Goal: Information Seeking & Learning: Learn about a topic

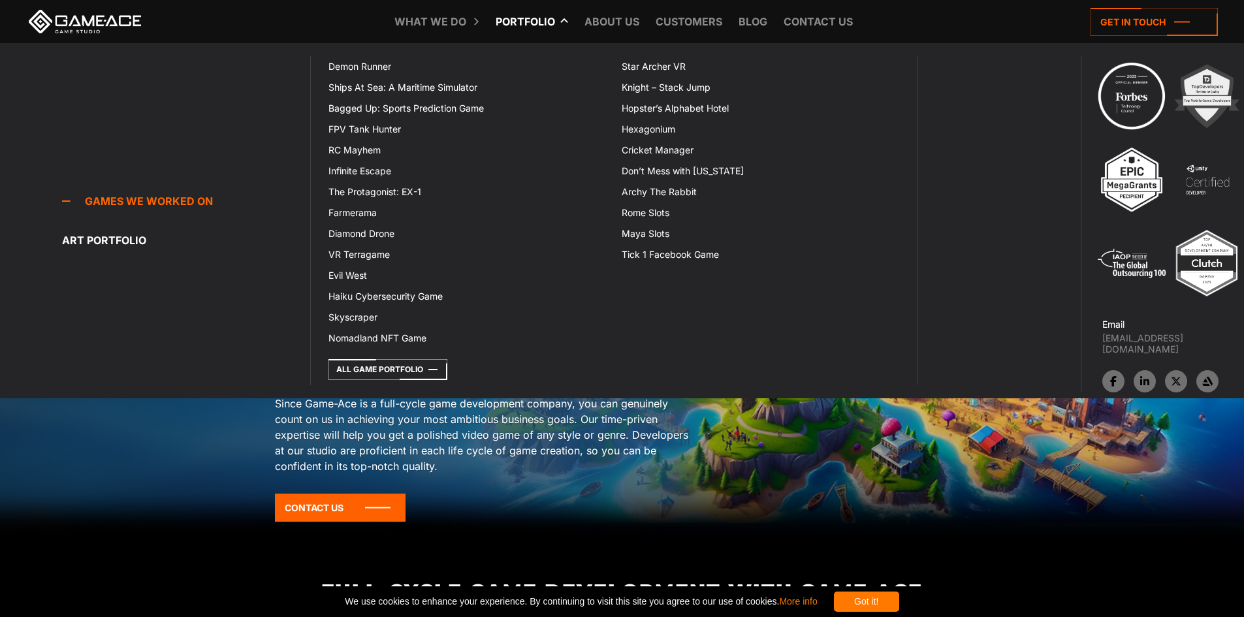
click at [530, 27] on link "Portfolio" at bounding box center [525, 21] width 73 height 43
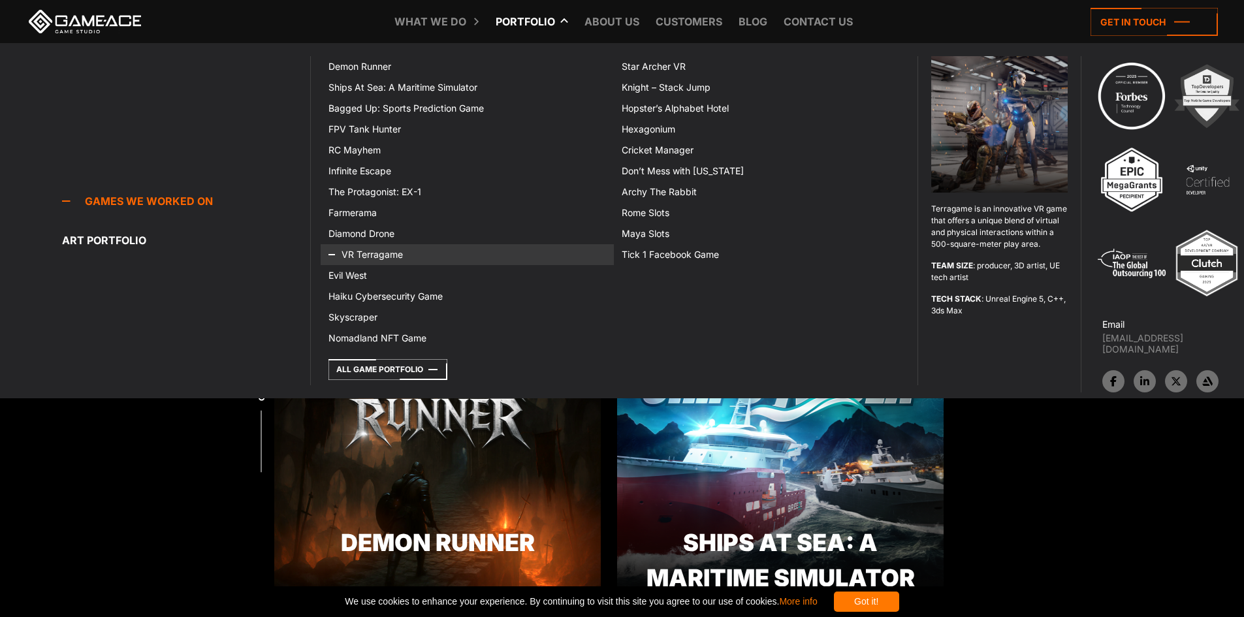
scroll to position [193, 0]
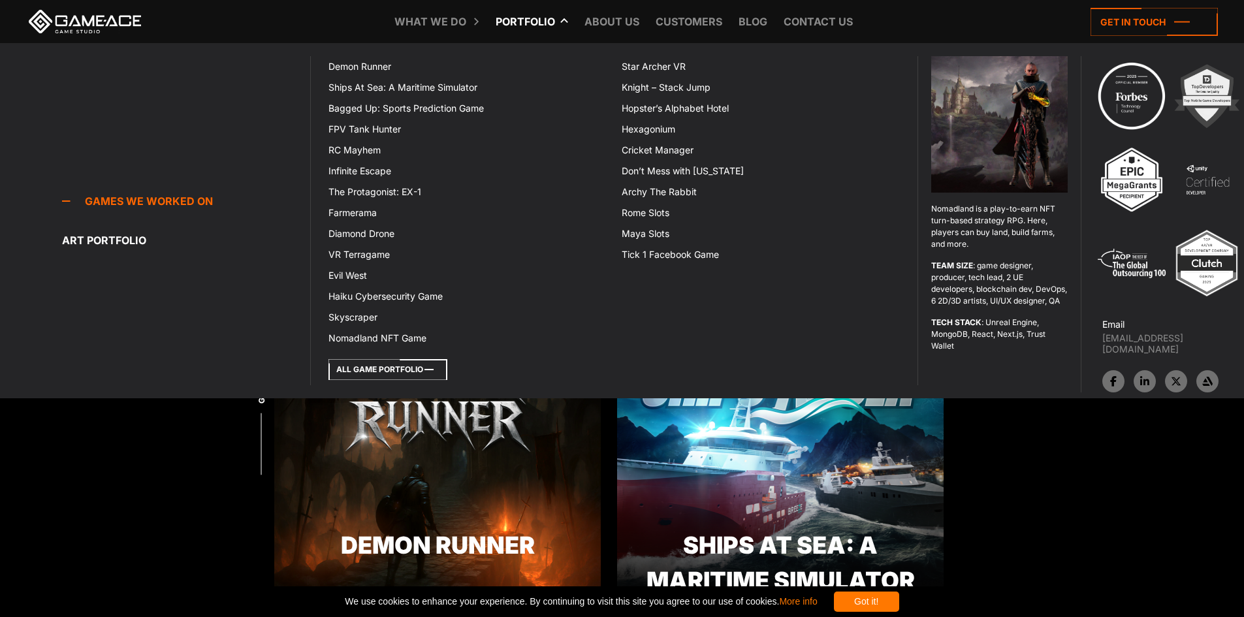
click at [393, 367] on icon at bounding box center [388, 369] width 119 height 21
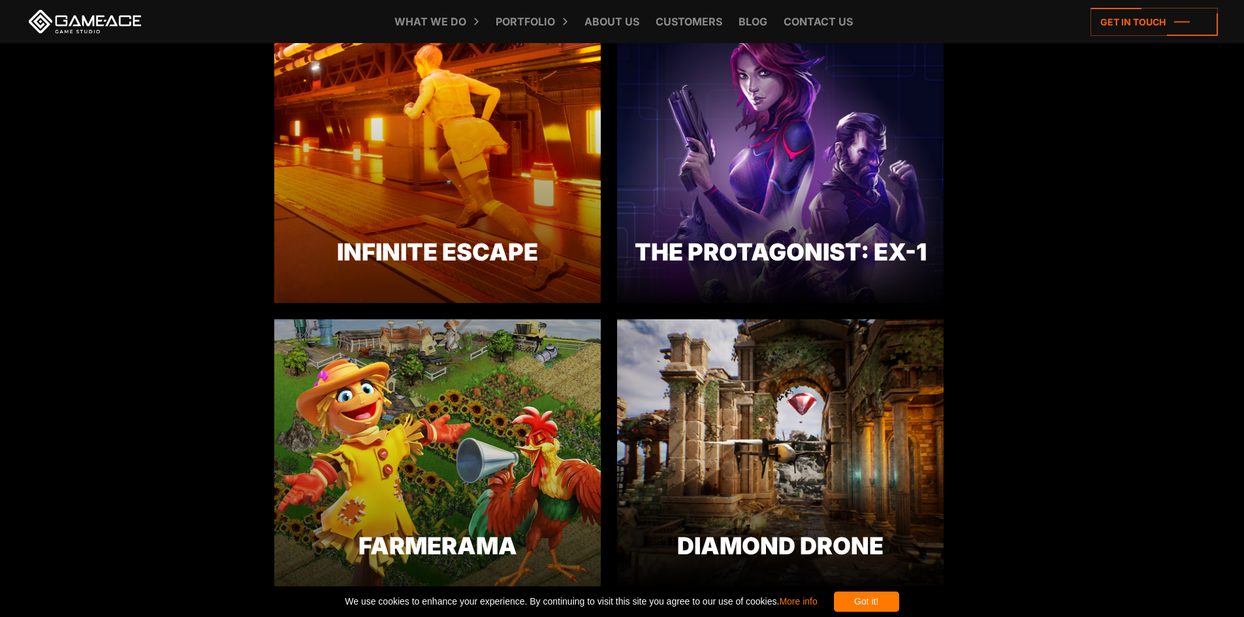
scroll to position [1372, 0]
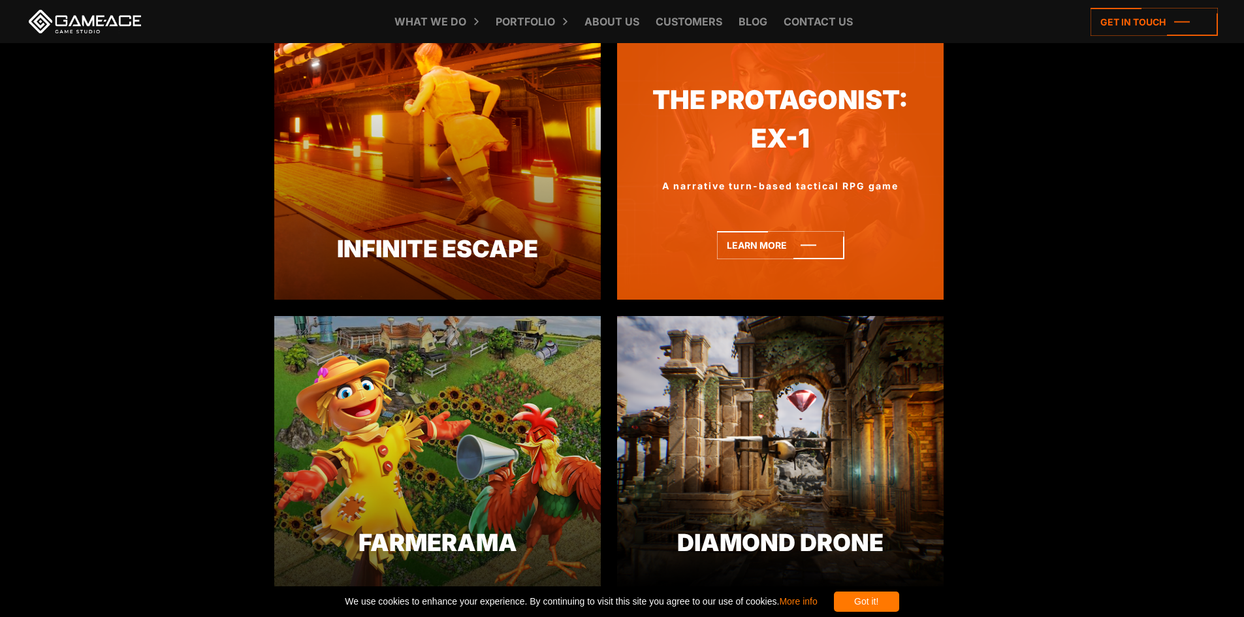
click at [843, 178] on div "The Protagonist: EX-1 A narrative turn-based tactical RPG game Learn more" at bounding box center [780, 161] width 327 height 278
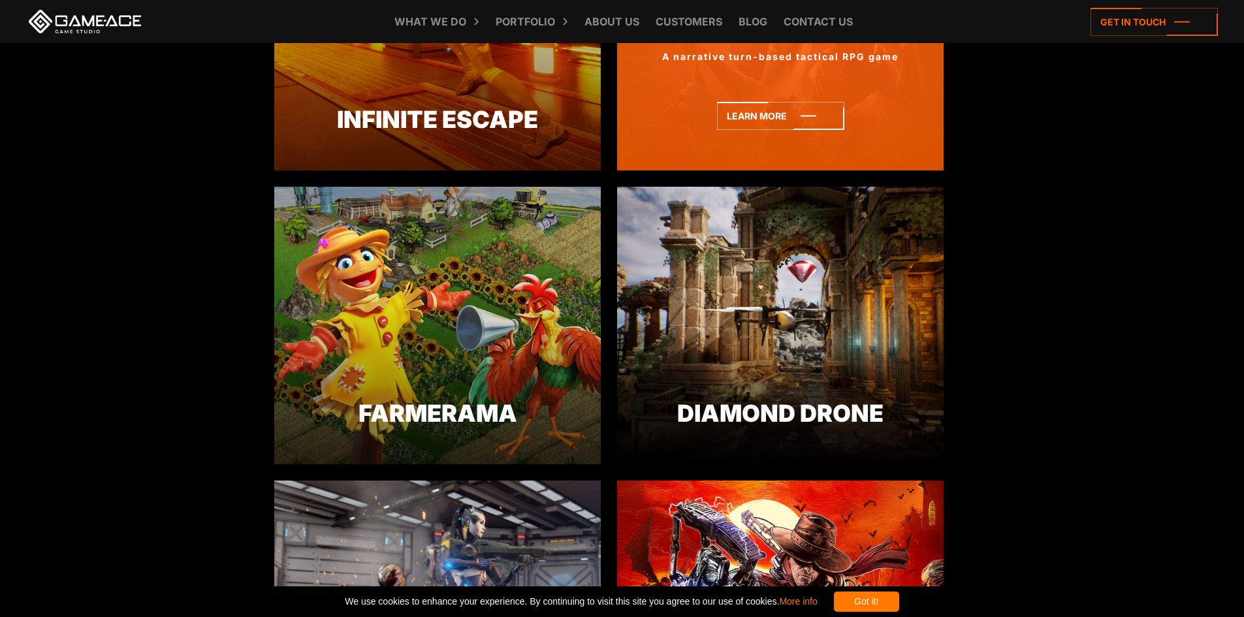
scroll to position [1502, 0]
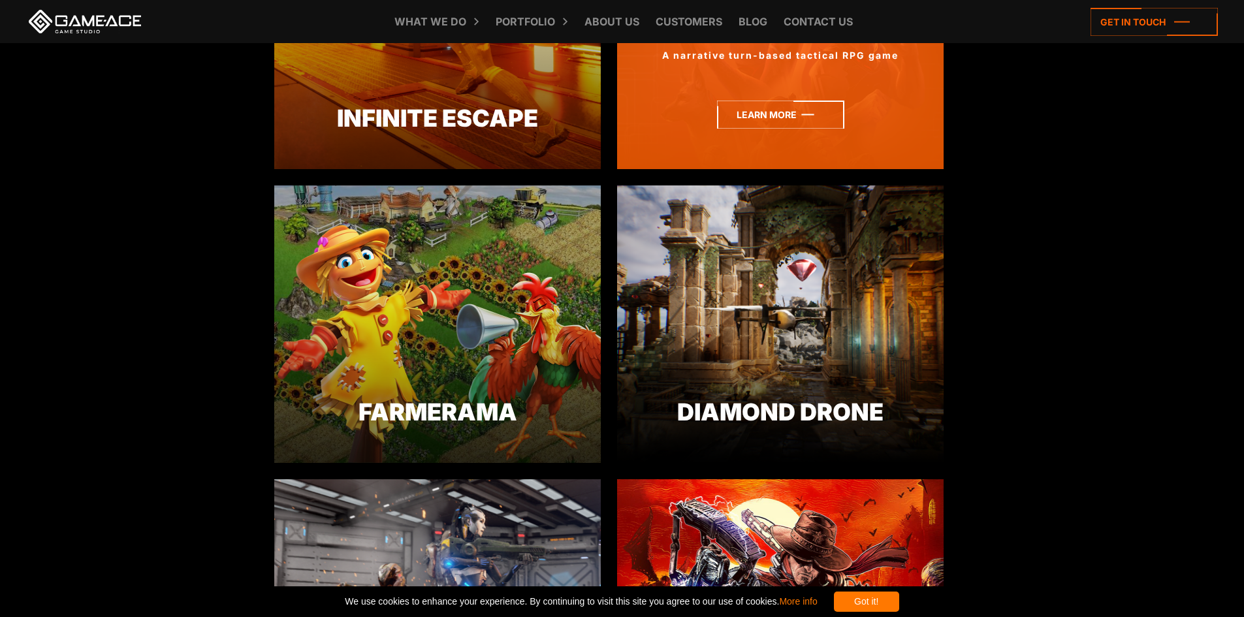
click at [745, 118] on icon at bounding box center [780, 115] width 127 height 28
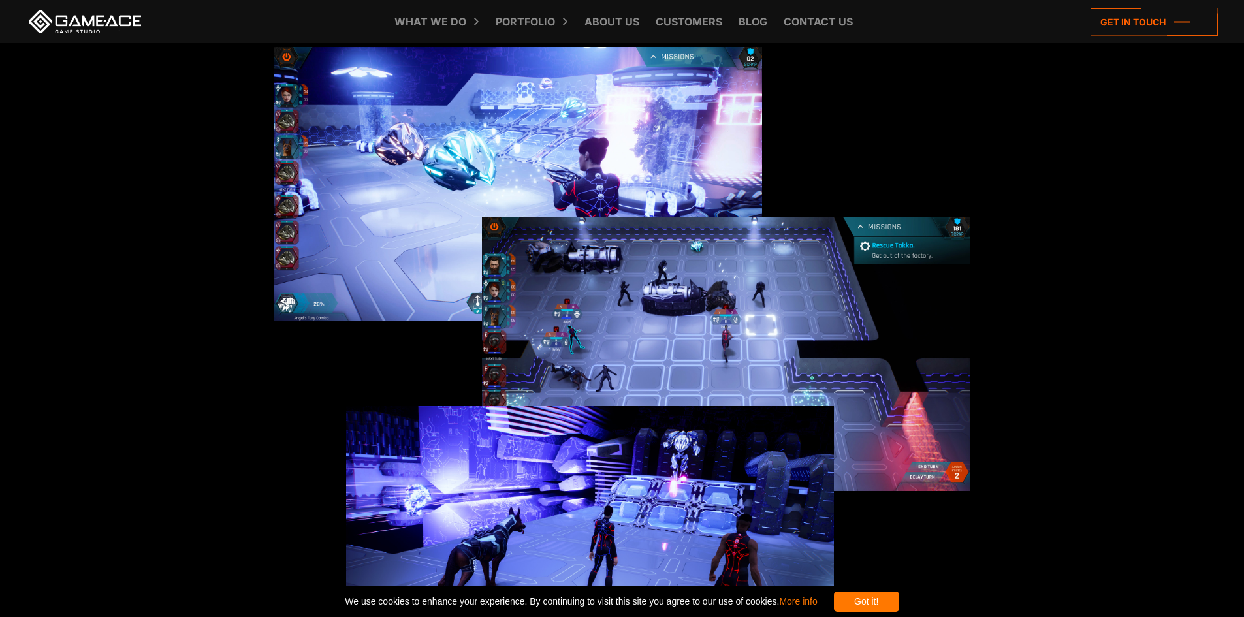
scroll to position [1630, 0]
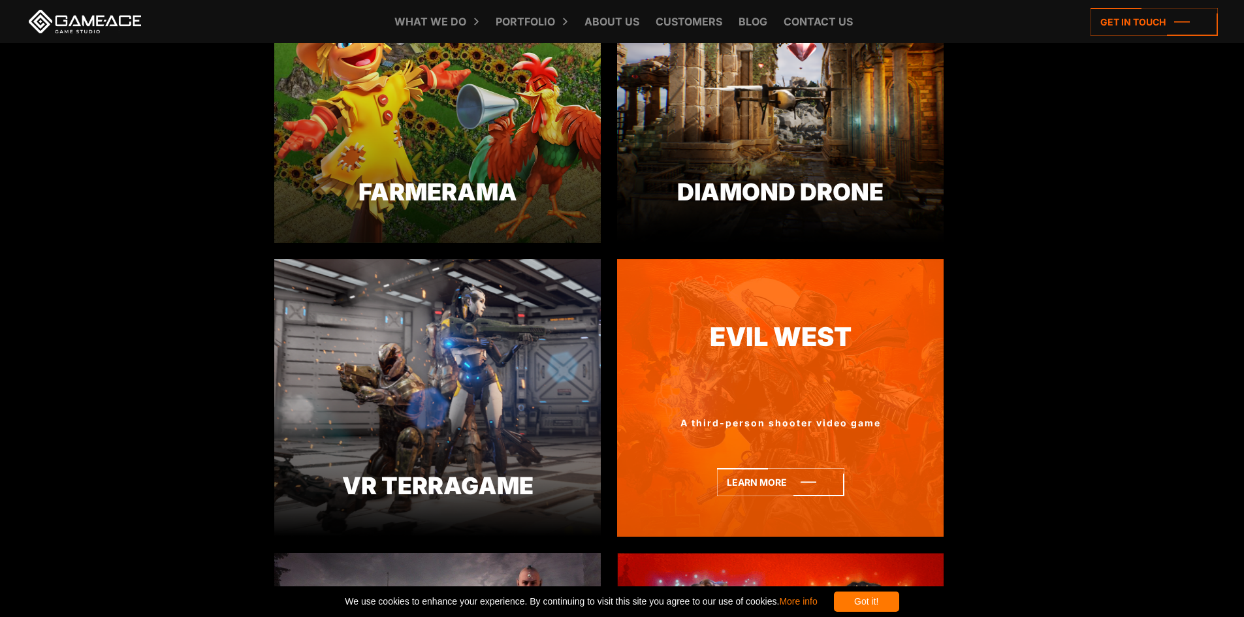
scroll to position [1894, 0]
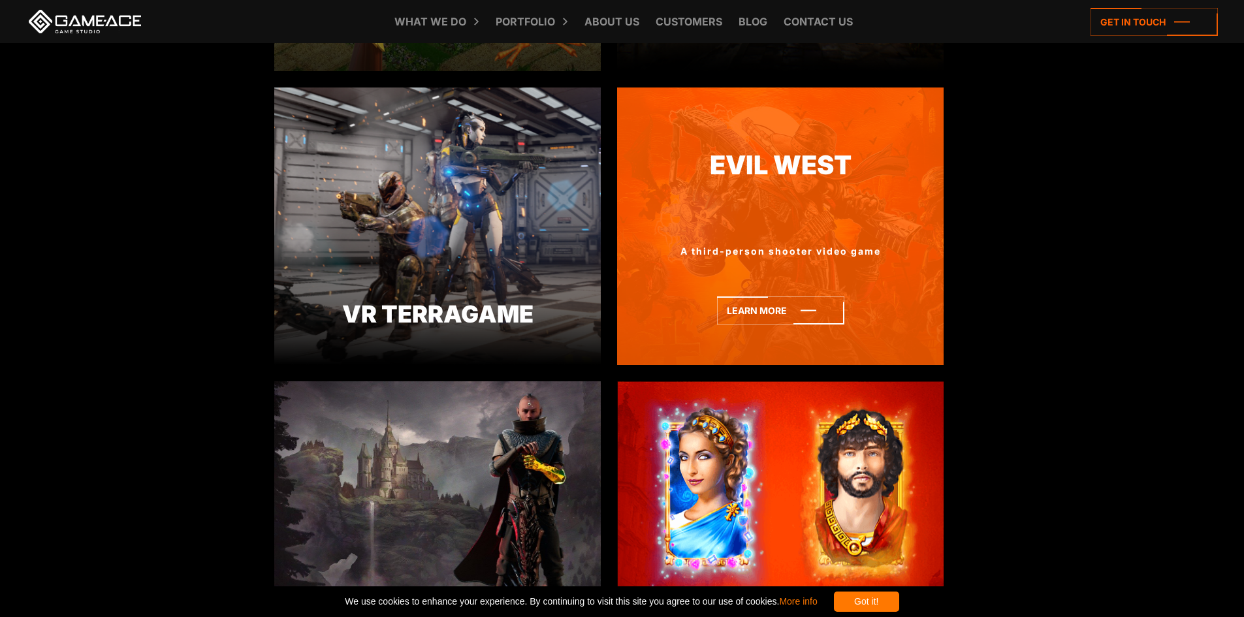
click at [816, 320] on icon at bounding box center [780, 311] width 127 height 28
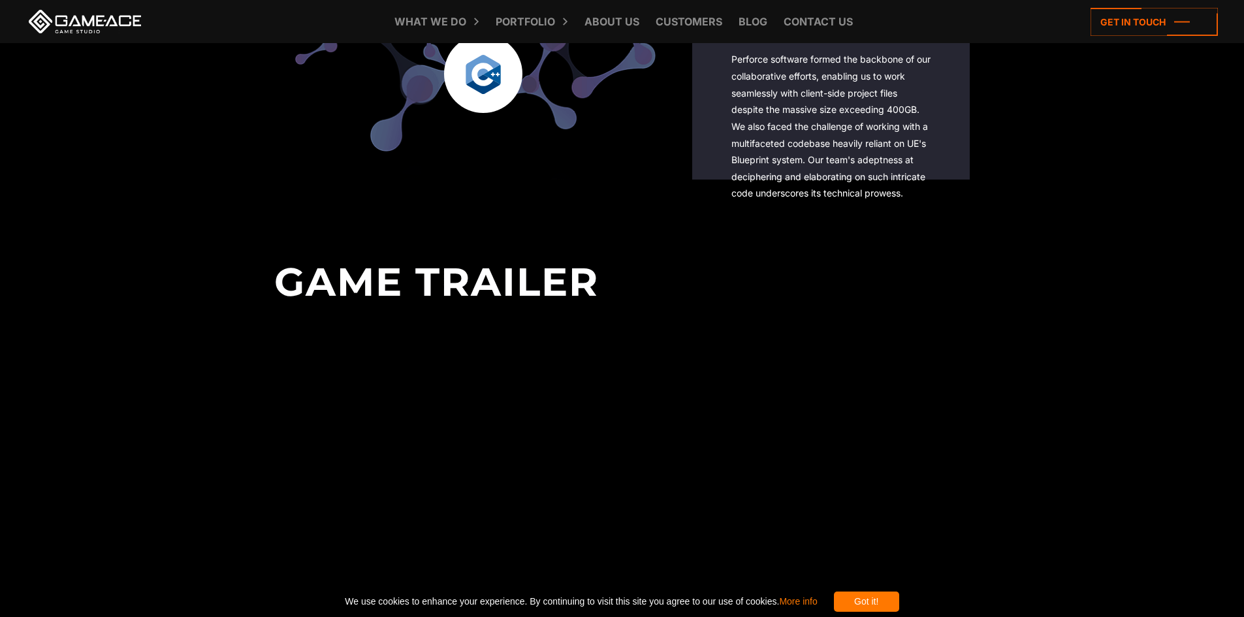
scroll to position [2805, 0]
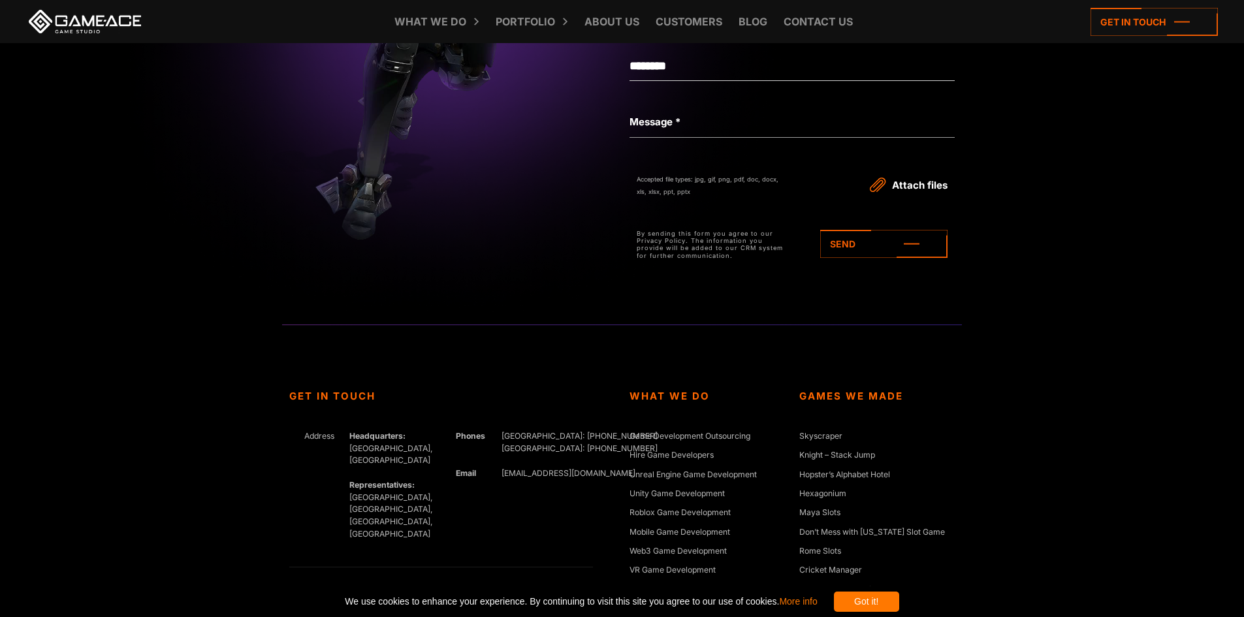
scroll to position [4833, 0]
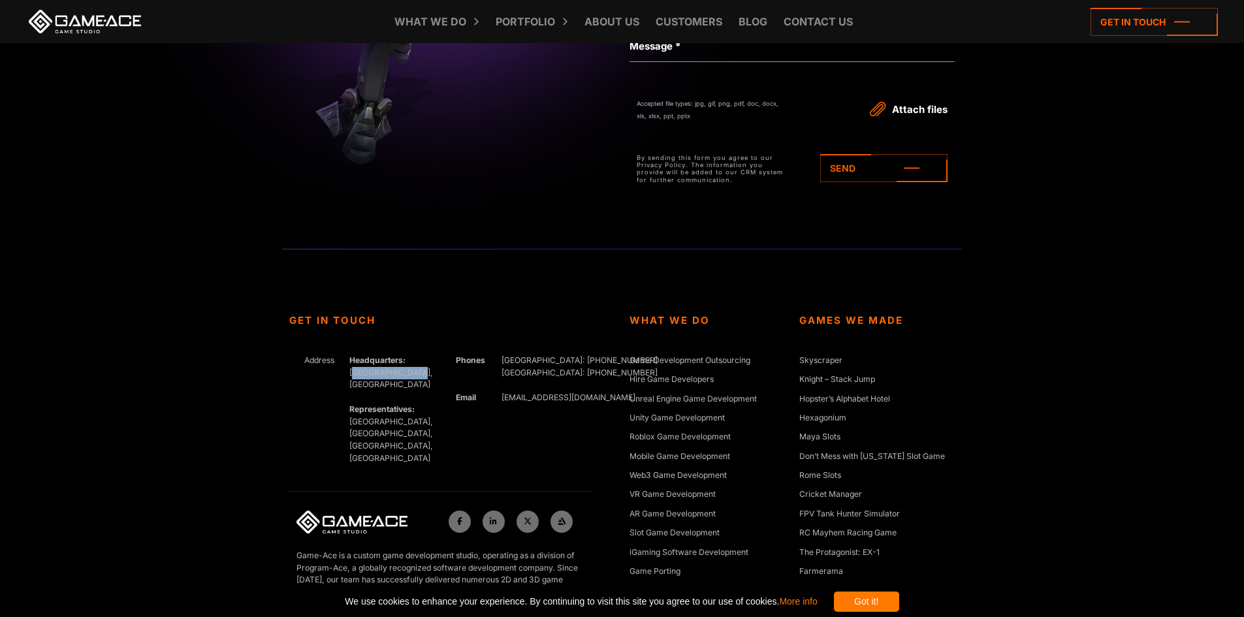
drag, startPoint x: 410, startPoint y: 372, endPoint x: 346, endPoint y: 371, distance: 64.0
click at [346, 371] on div "Headquarters: Nicosia, Cyprus Representatives: Germany, Ukraine, Bulgaria, Cana…" at bounding box center [387, 410] width 91 height 110
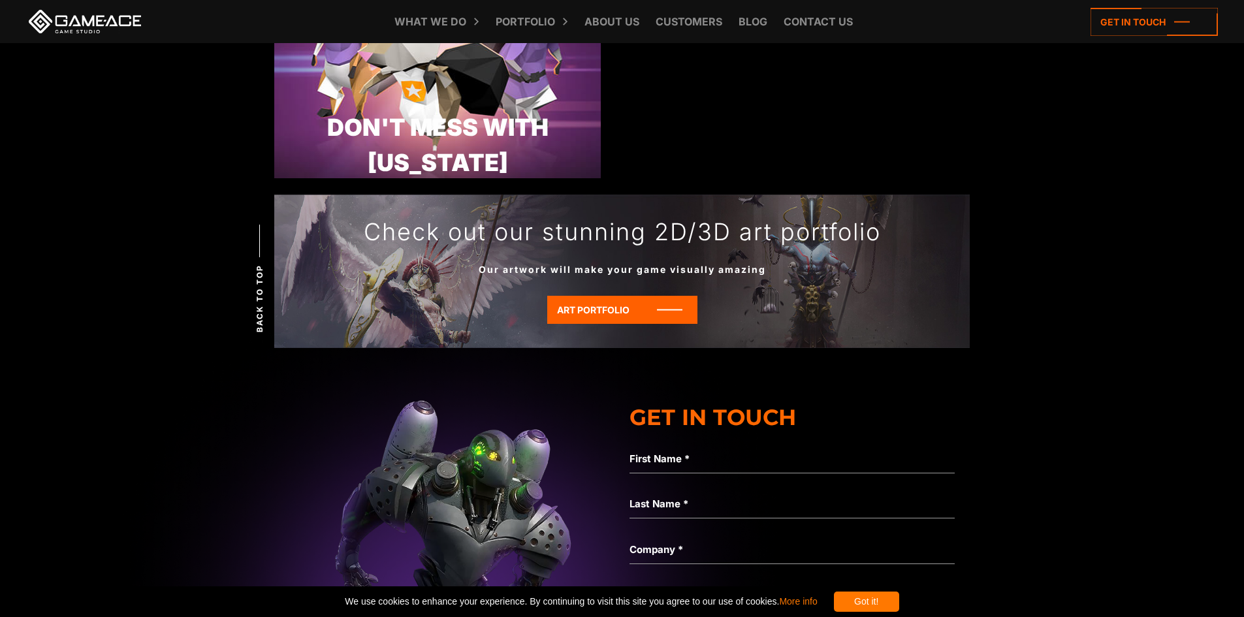
scroll to position [4115, 0]
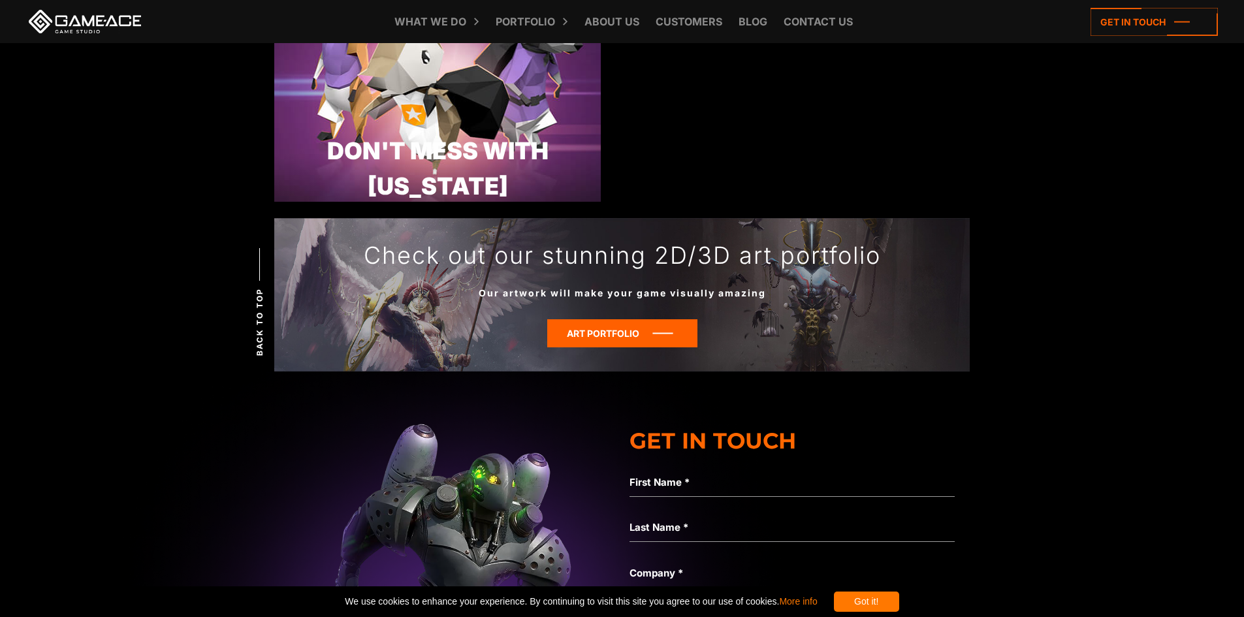
click at [598, 328] on icon at bounding box center [622, 333] width 150 height 28
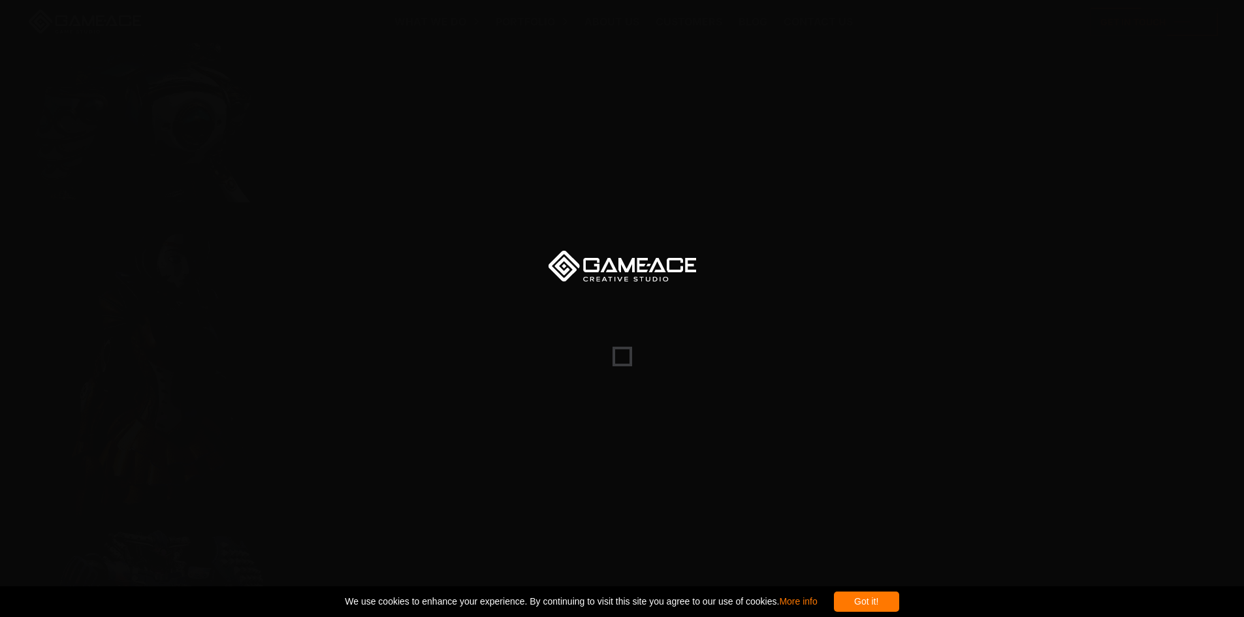
scroll to position [261, 0]
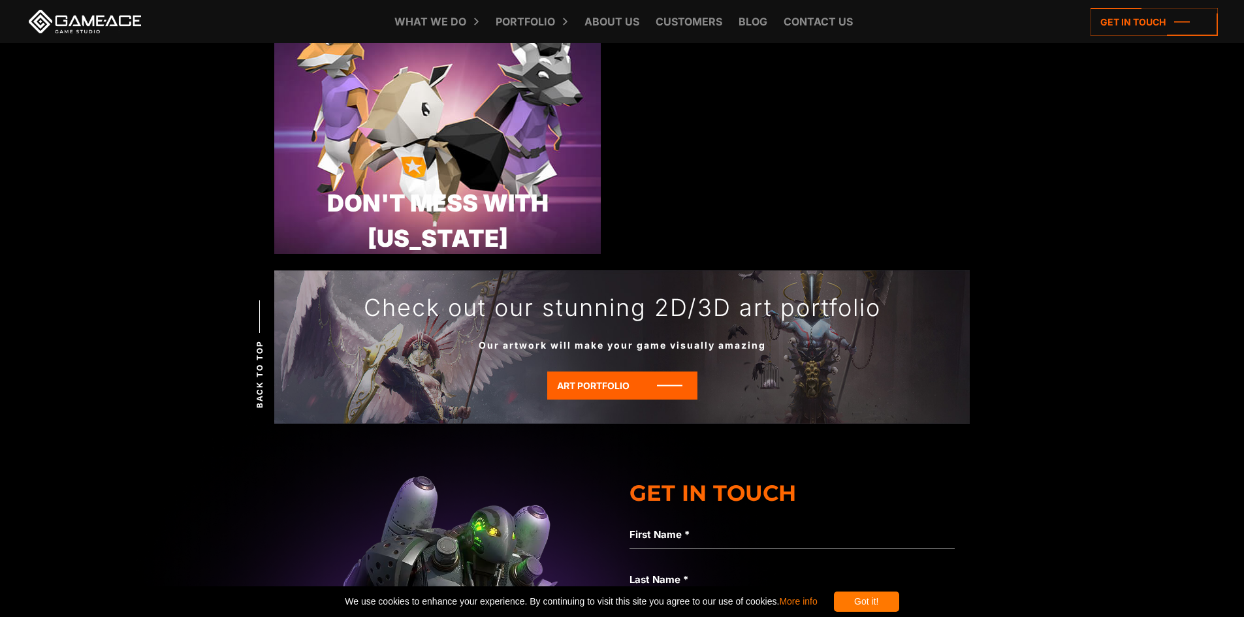
scroll to position [4115, 0]
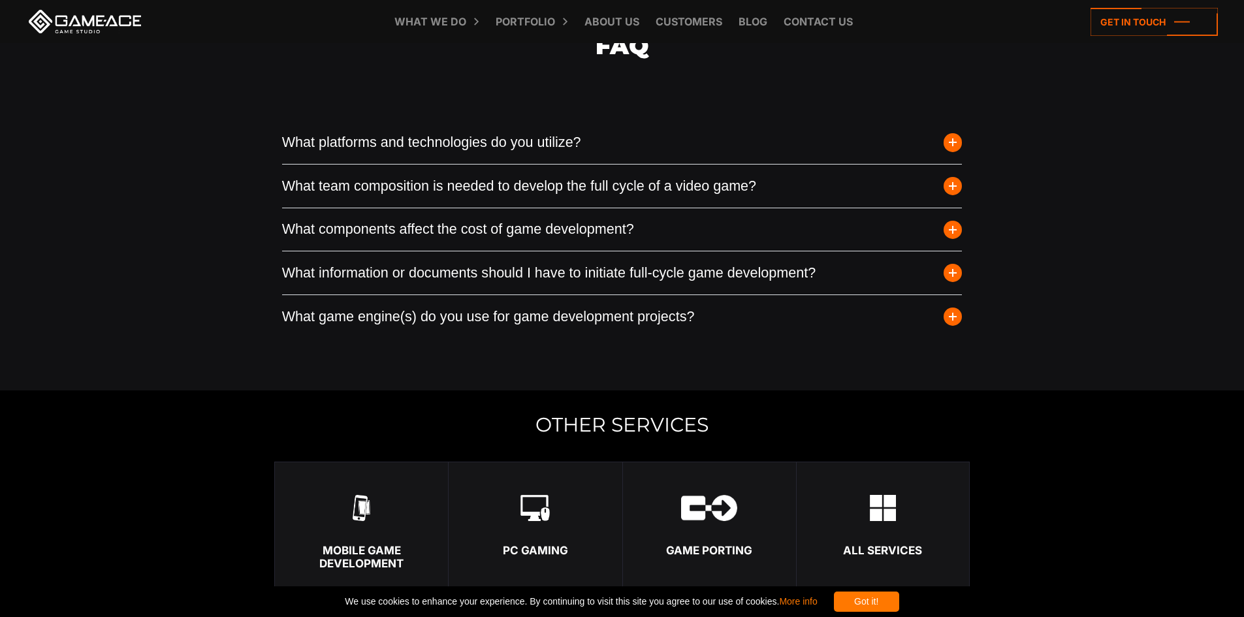
scroll to position [3855, 0]
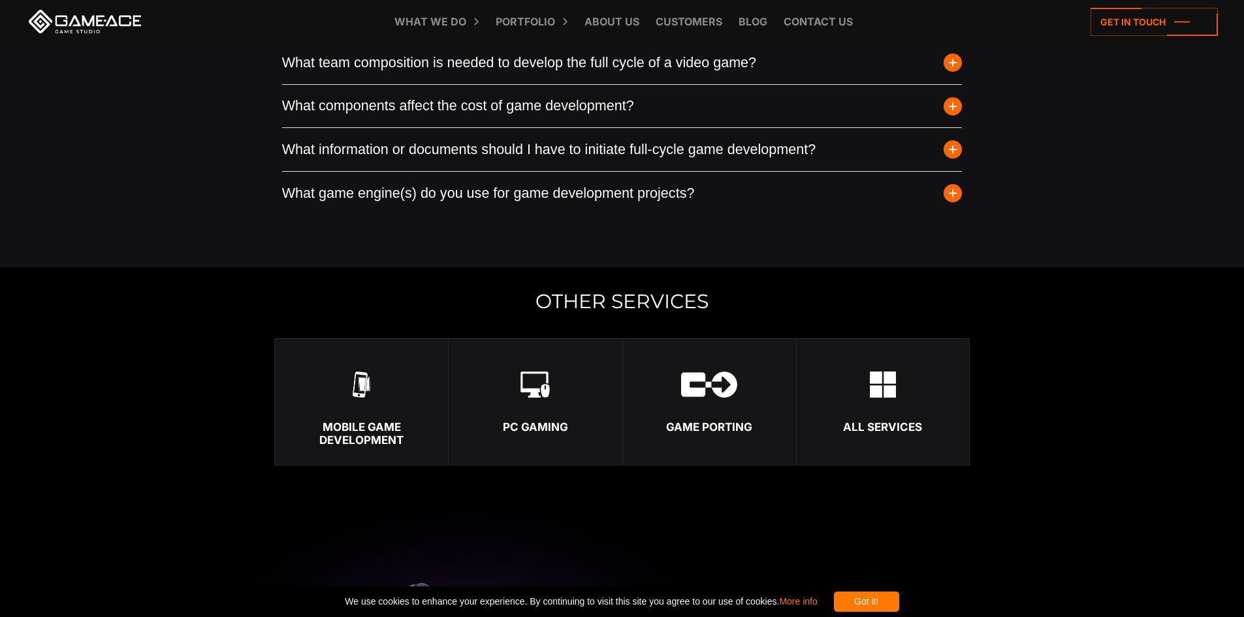
click at [688, 421] on div "Game Porting" at bounding box center [709, 427] width 173 height 13
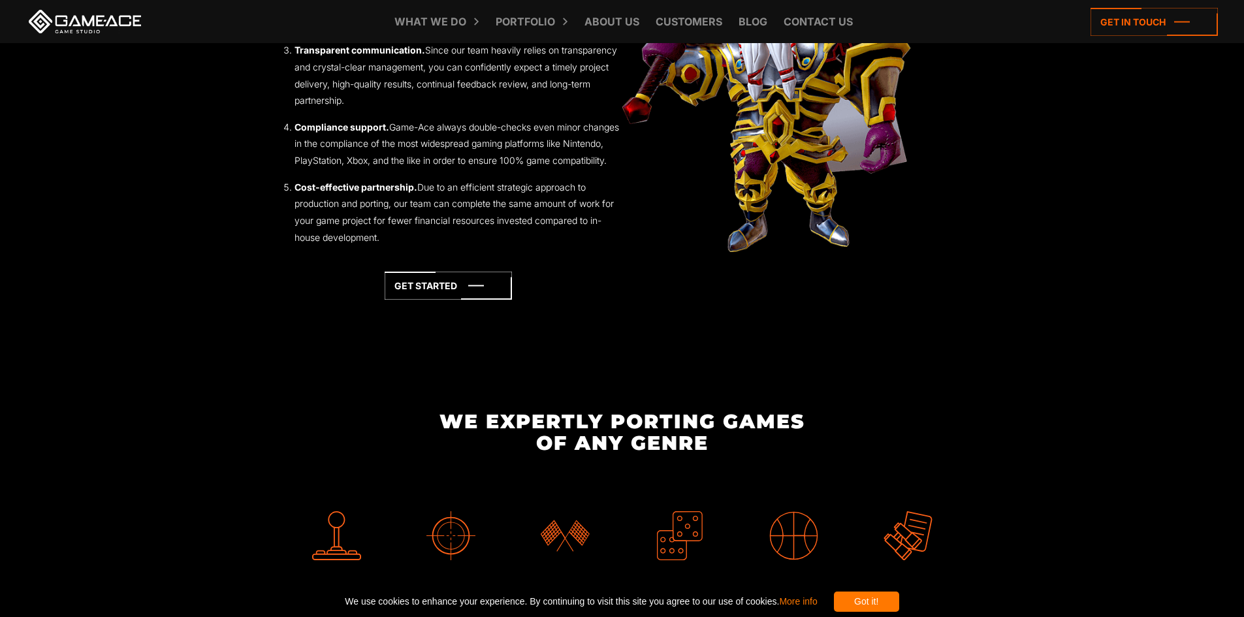
scroll to position [1437, 0]
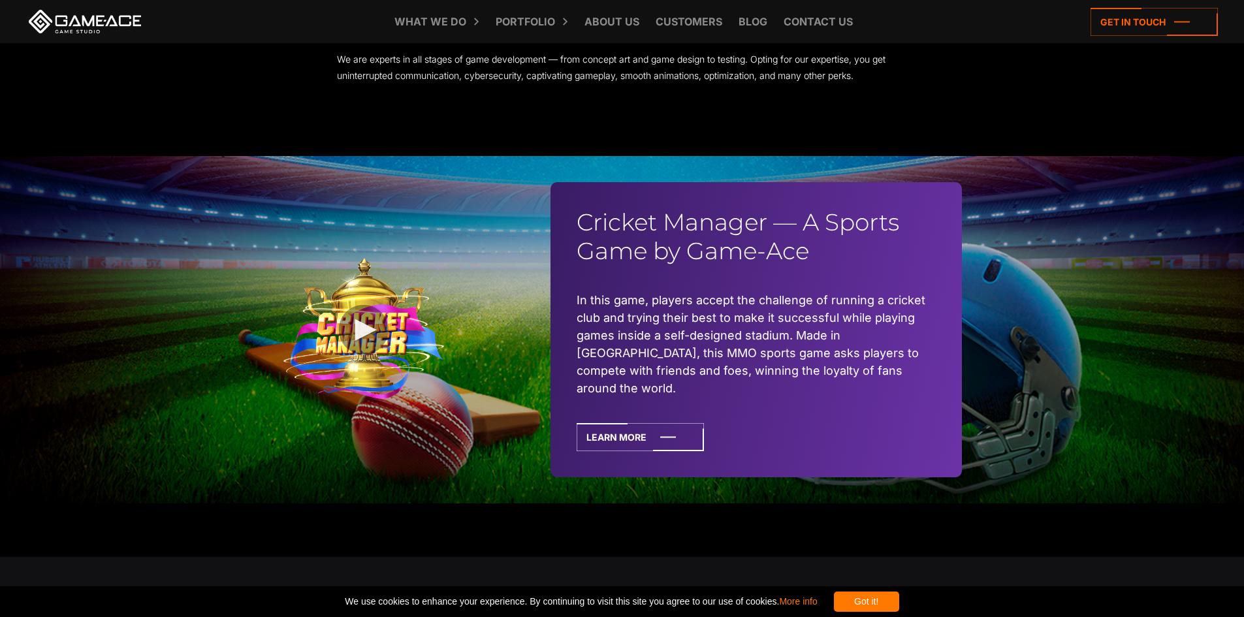
scroll to position [3445, 0]
